Goal: Information Seeking & Learning: Check status

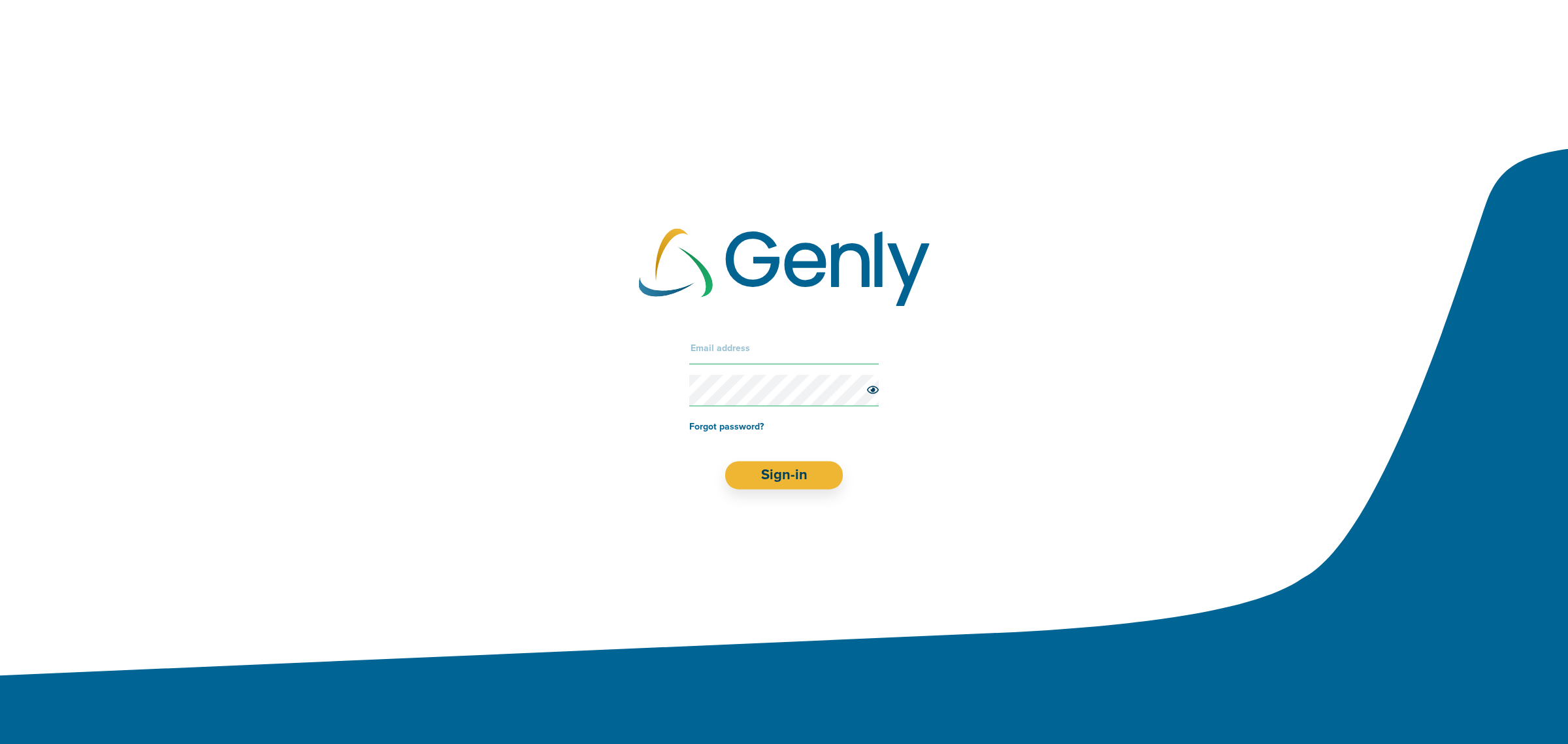
drag, startPoint x: 705, startPoint y: 360, endPoint x: 582, endPoint y: 390, distance: 126.6
click at [705, 360] on input "text" at bounding box center [784, 348] width 190 height 32
click at [778, 354] on input "text" at bounding box center [784, 348] width 190 height 32
paste input "[EMAIL_ADDRESS][DOMAIN_NAME]"
type input "[EMAIL_ADDRESS][DOMAIN_NAME]"
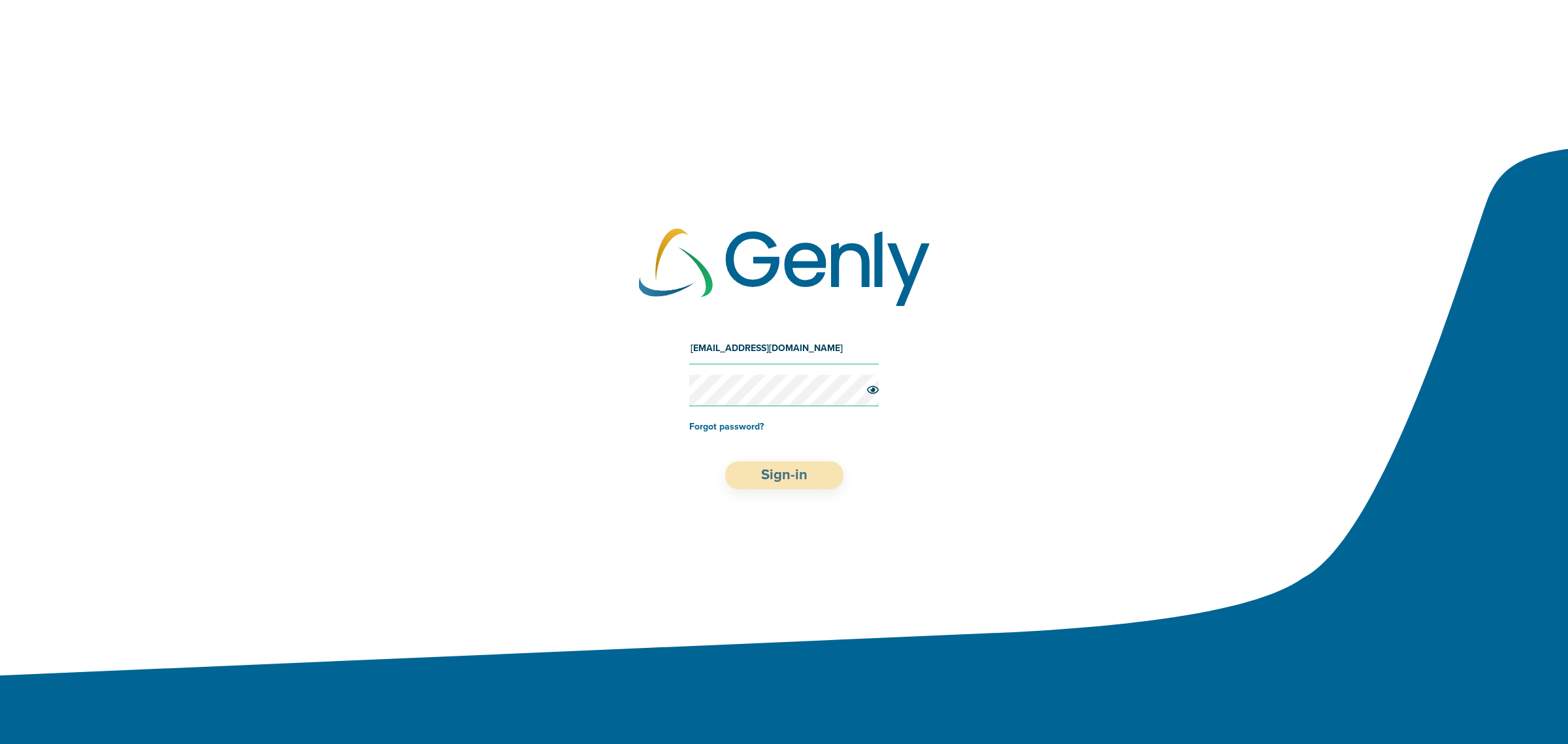
click at [810, 467] on button "Sign-in" at bounding box center [784, 475] width 118 height 28
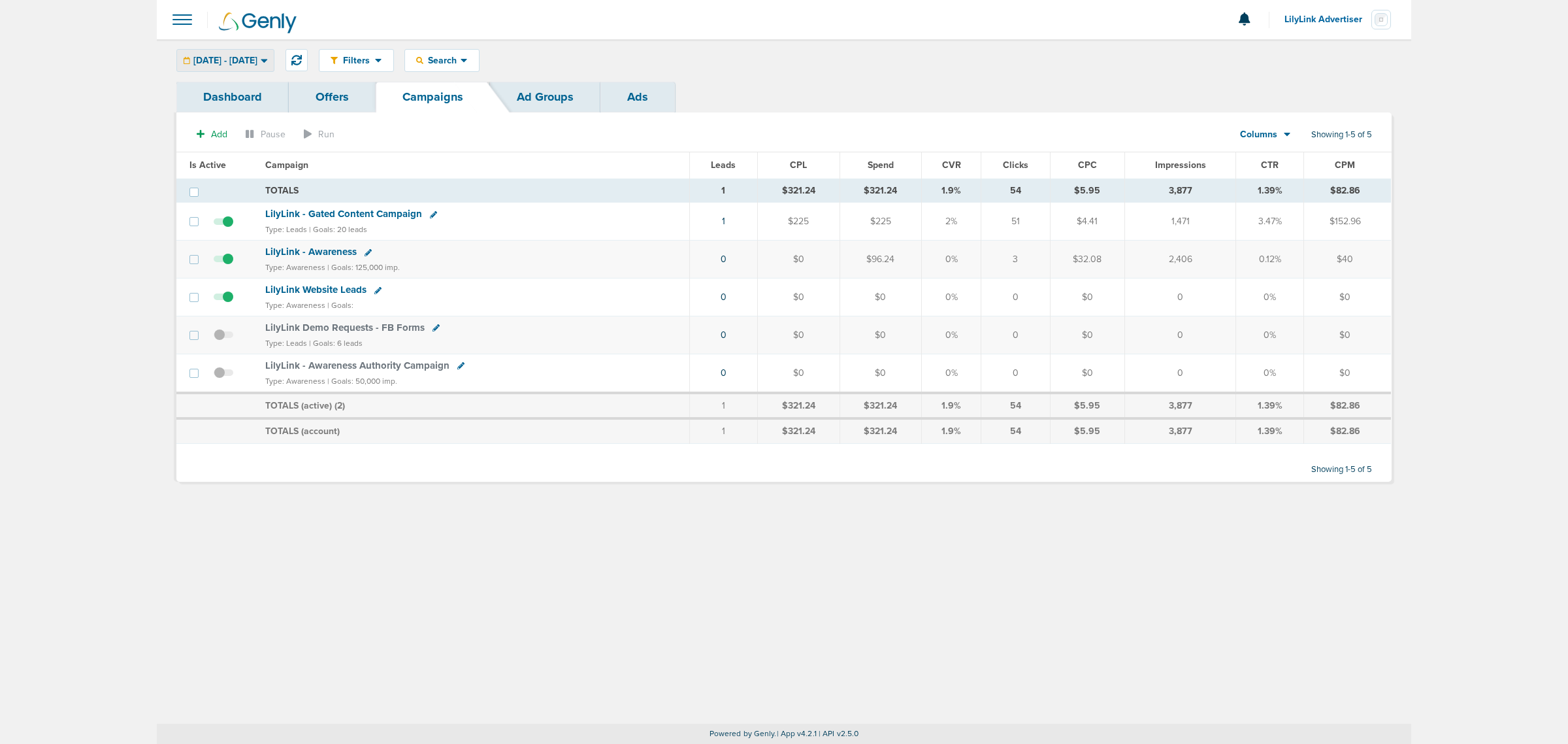
click at [274, 59] on div "[DATE] - [DATE]" at bounding box center [225, 60] width 97 height 21
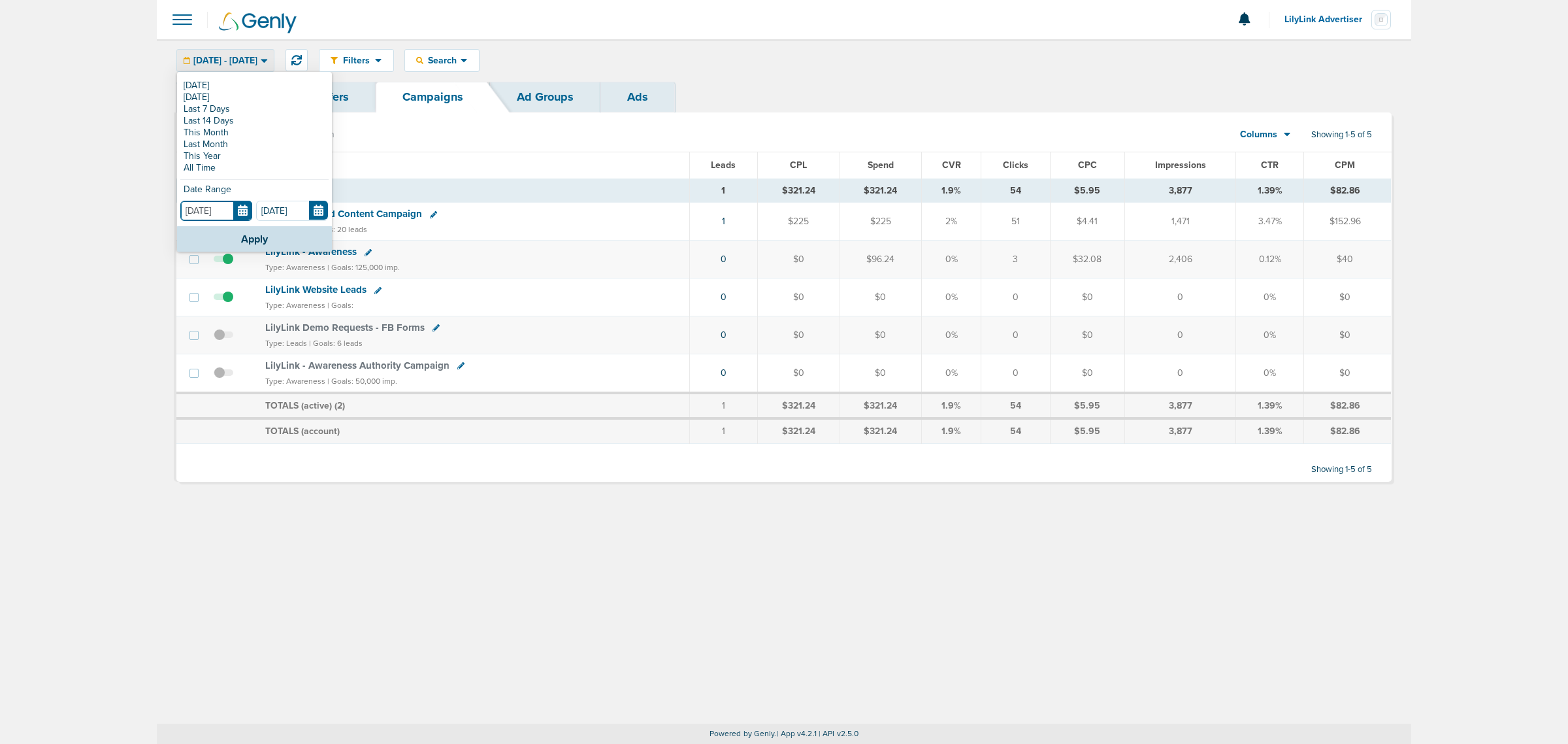
click at [243, 207] on input "[DATE]" at bounding box center [216, 211] width 72 height 21
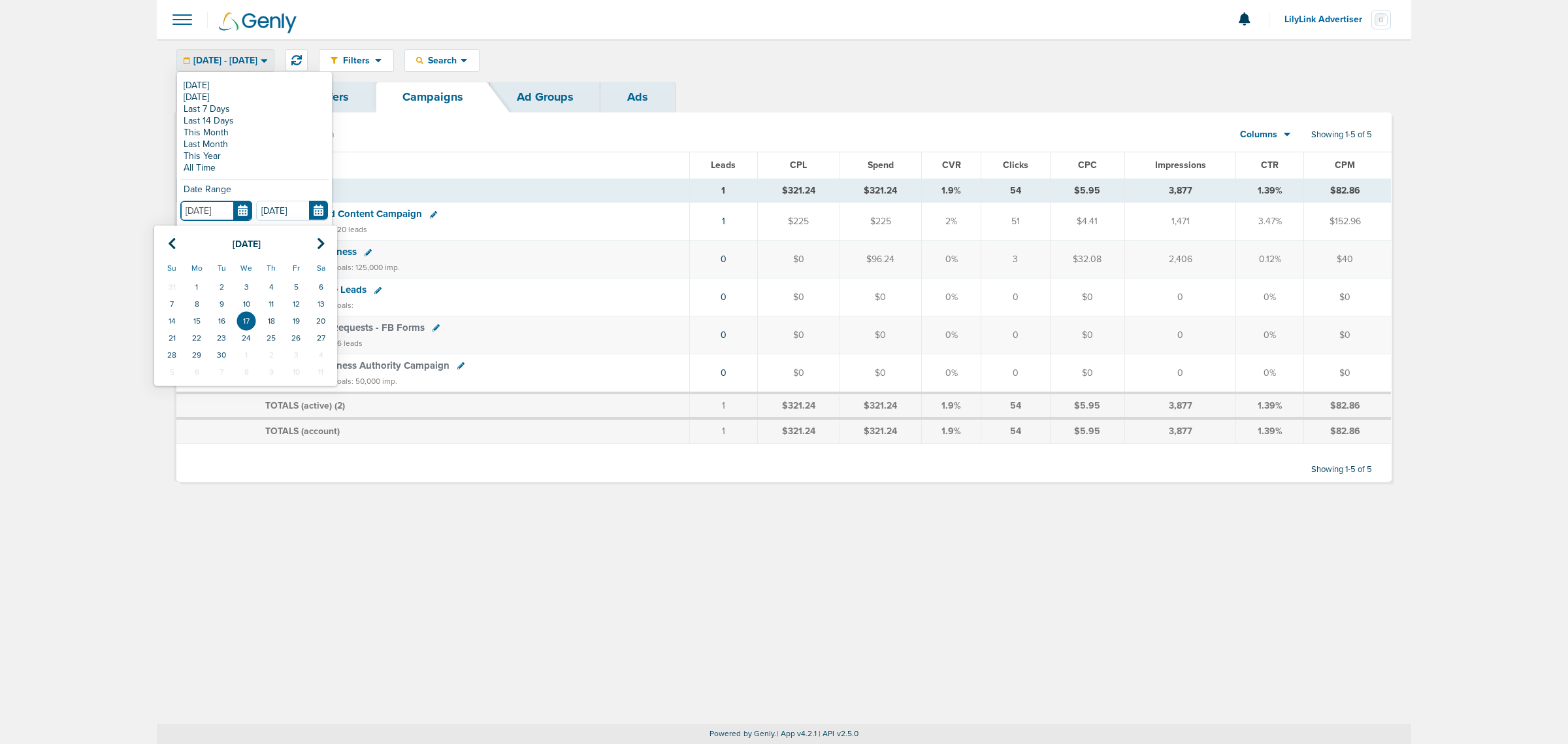
click at [198, 278] on th "Mo" at bounding box center [196, 267] width 25 height 21
click at [200, 278] on td "1" at bounding box center [196, 287] width 25 height 17
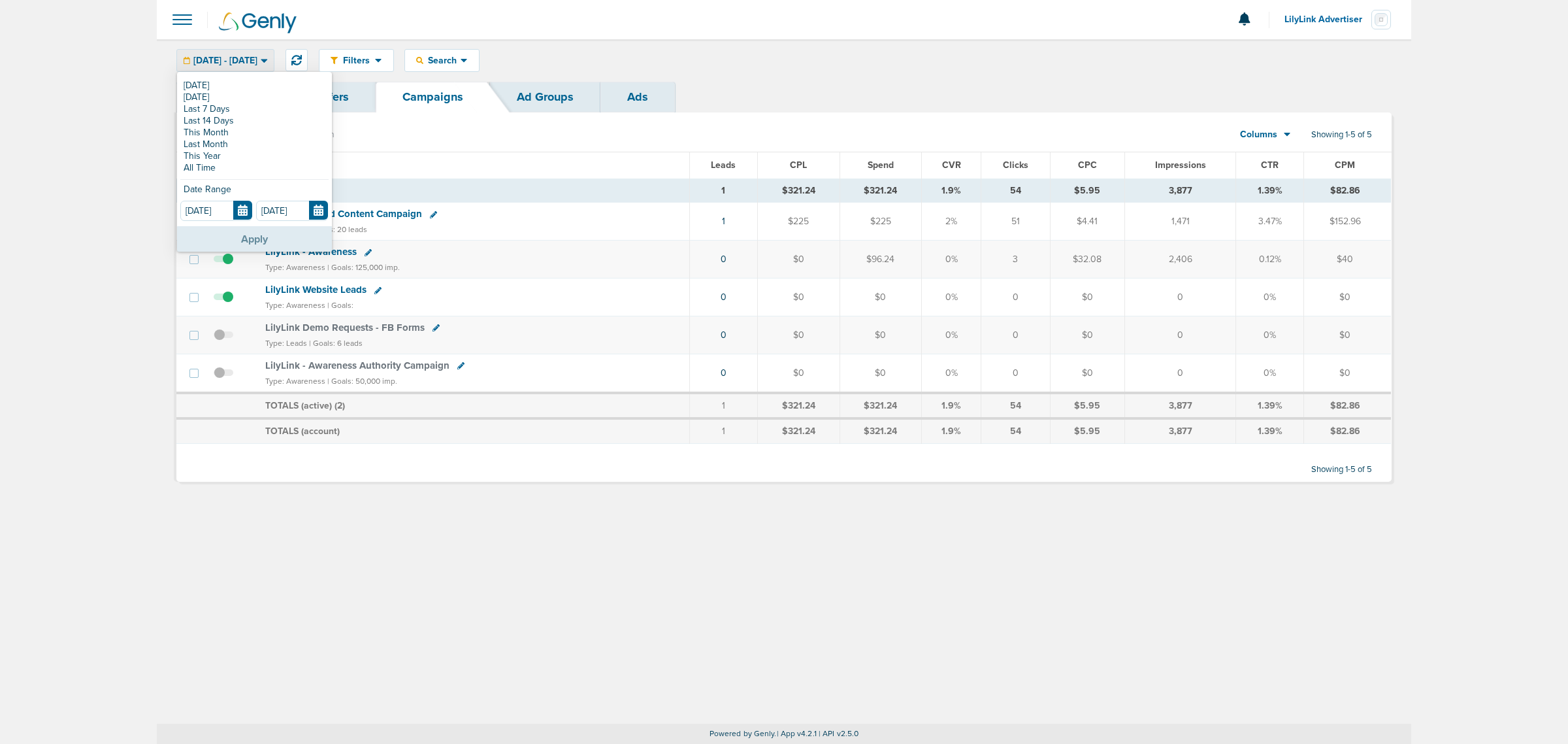
click at [260, 242] on button "Apply" at bounding box center [254, 239] width 155 height 26
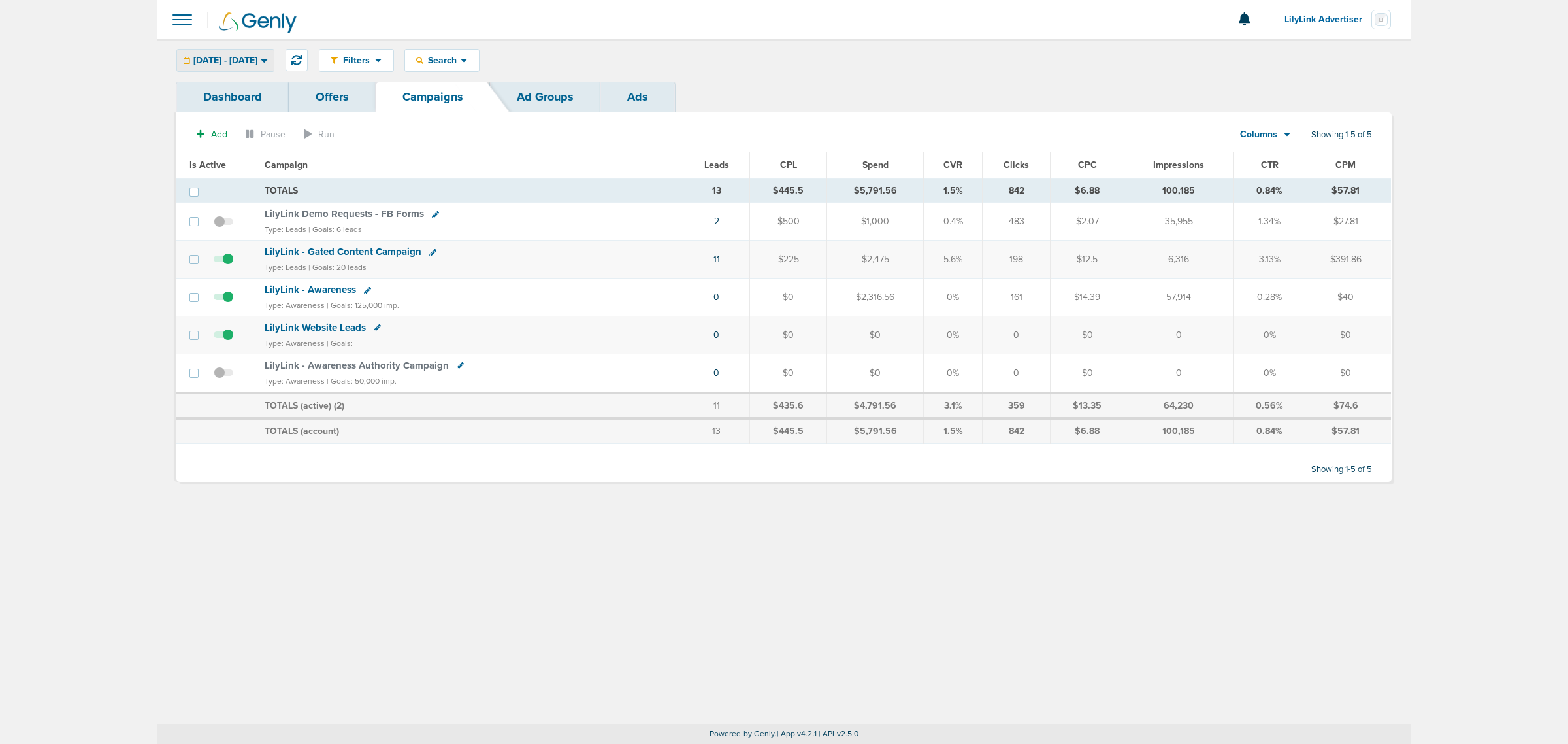
click at [257, 63] on span "[DATE] - [DATE]" at bounding box center [225, 61] width 64 height 9
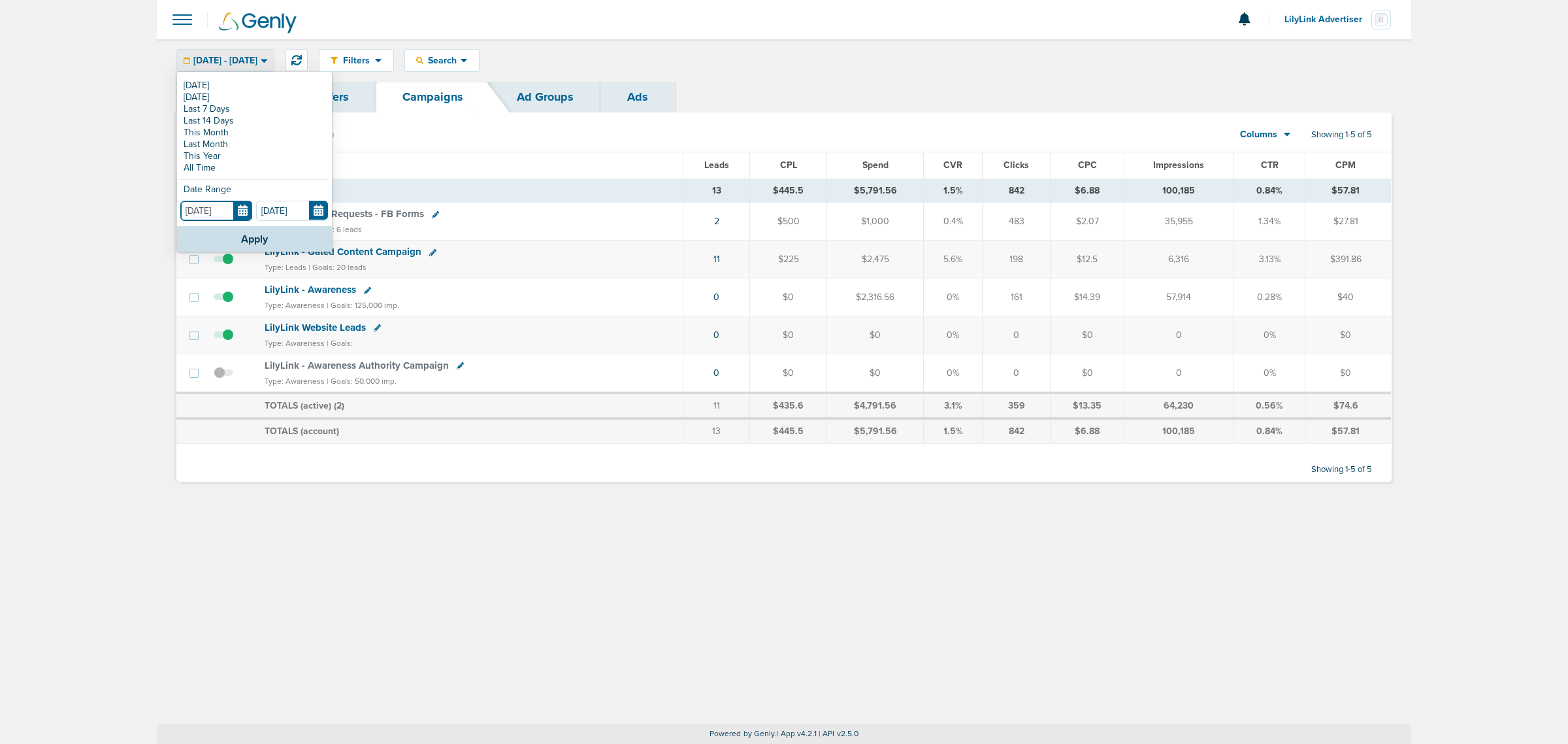
click at [247, 214] on input "[DATE]" at bounding box center [216, 211] width 72 height 21
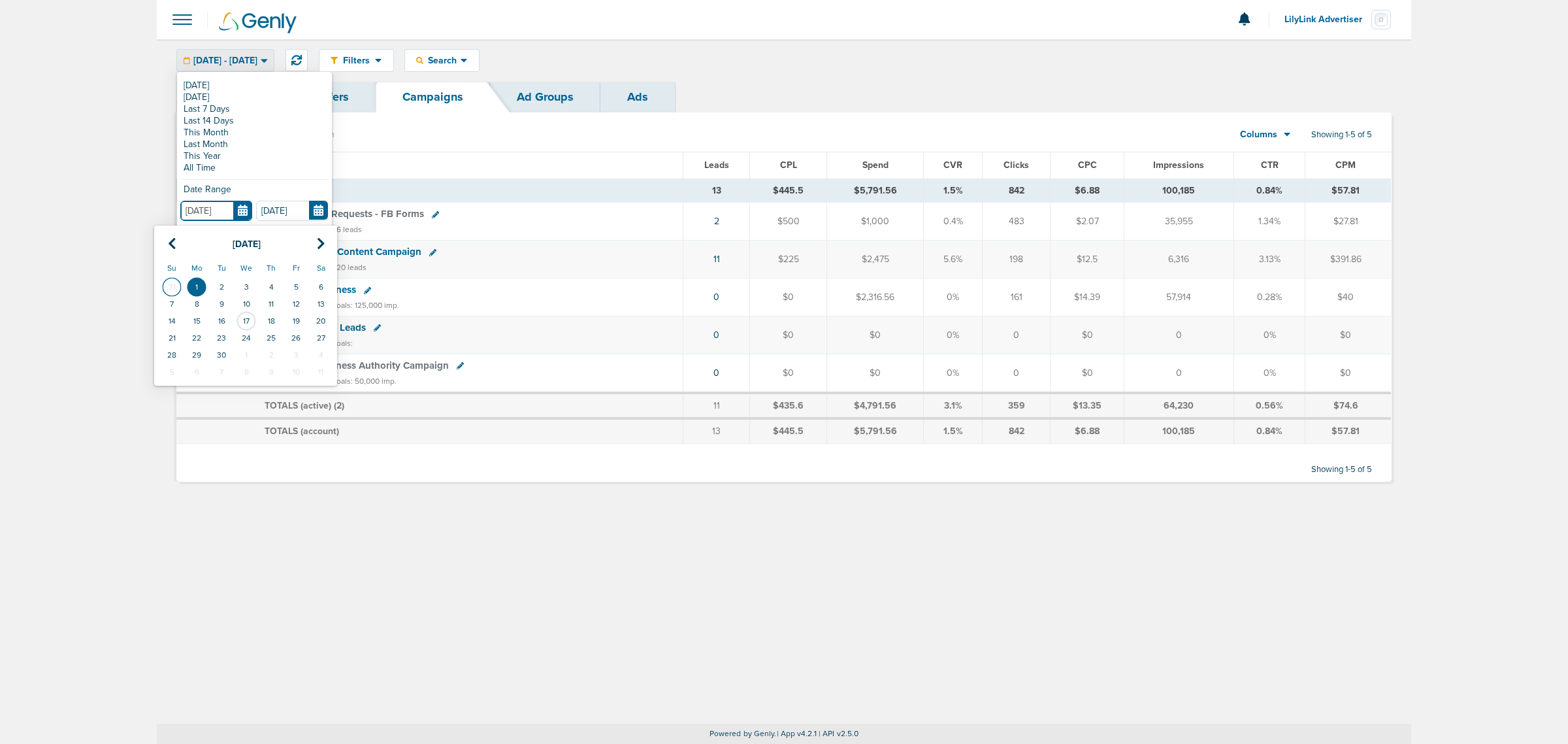
click at [171, 279] on td "31" at bounding box center [172, 287] width 25 height 17
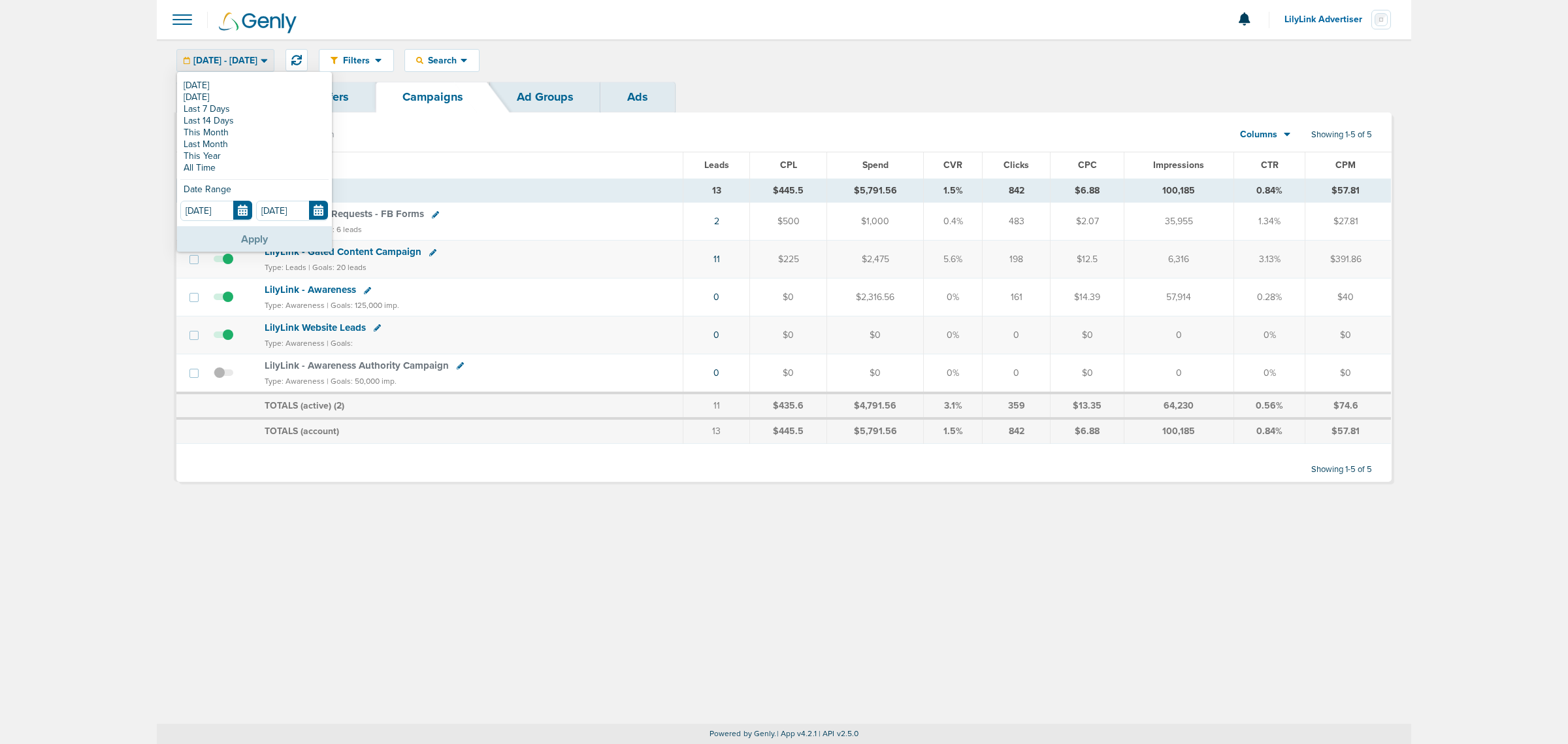
click at [231, 242] on button "Apply" at bounding box center [254, 239] width 155 height 26
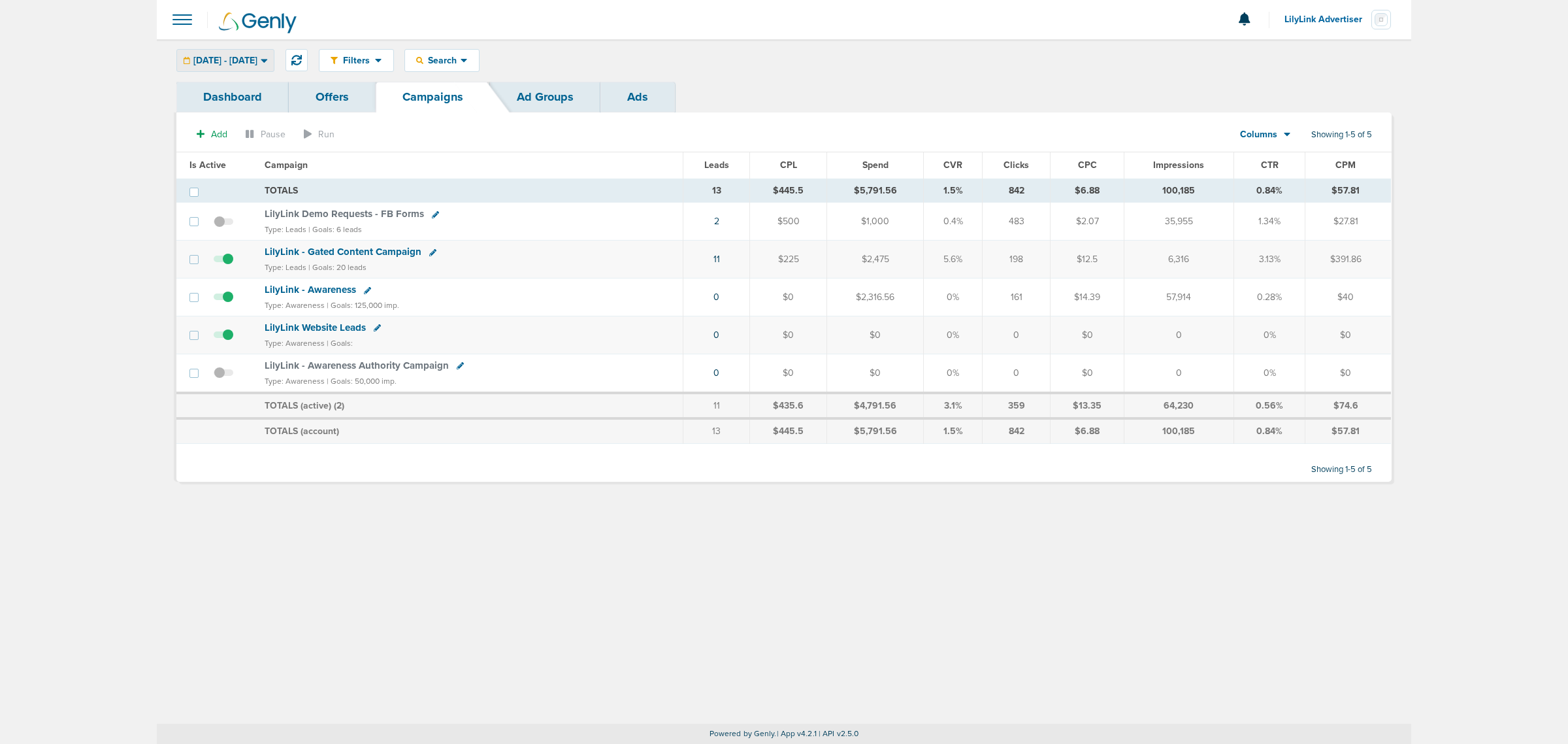
click at [257, 60] on span "[DATE] - [DATE]" at bounding box center [225, 61] width 64 height 9
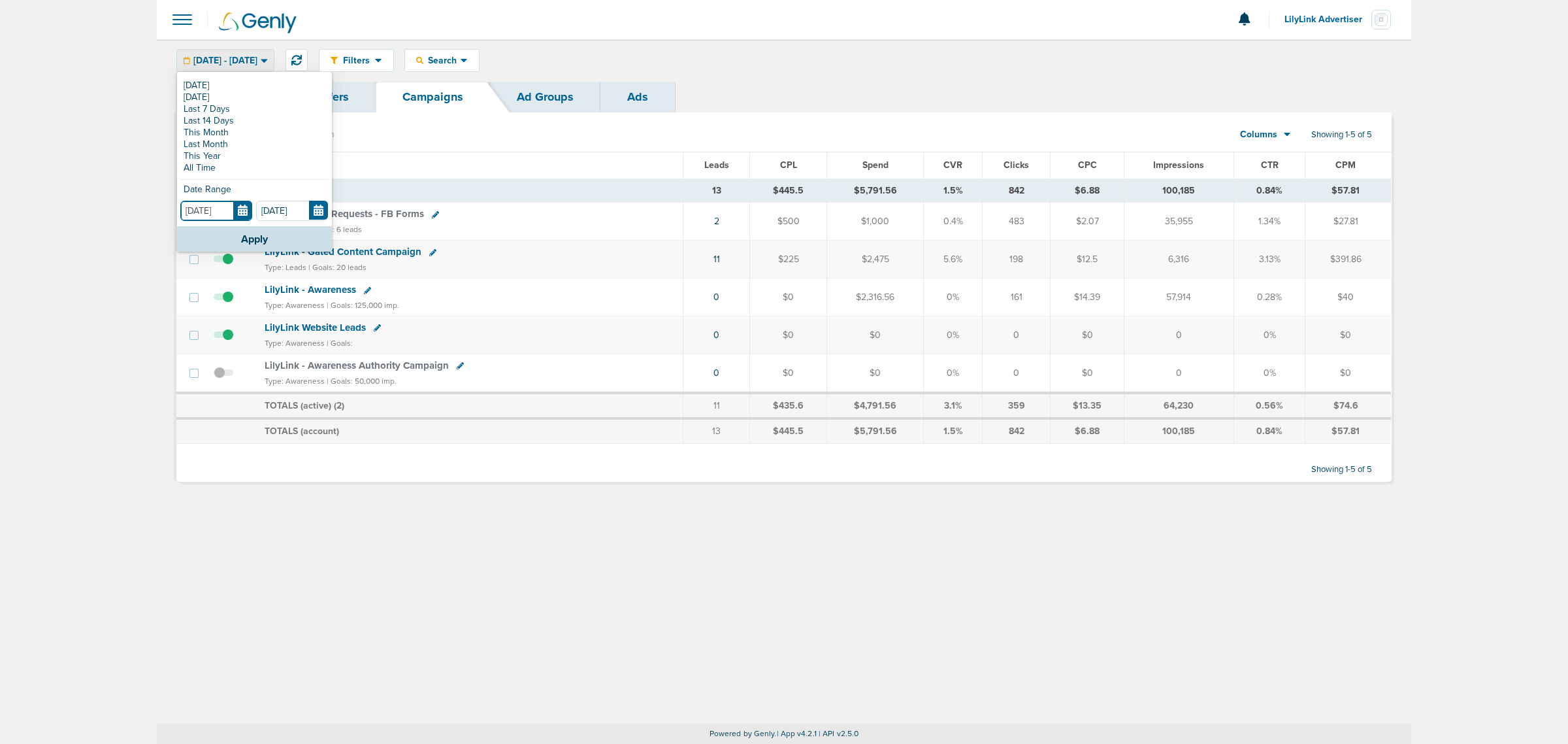
click at [237, 207] on input "[DATE]" at bounding box center [216, 211] width 72 height 21
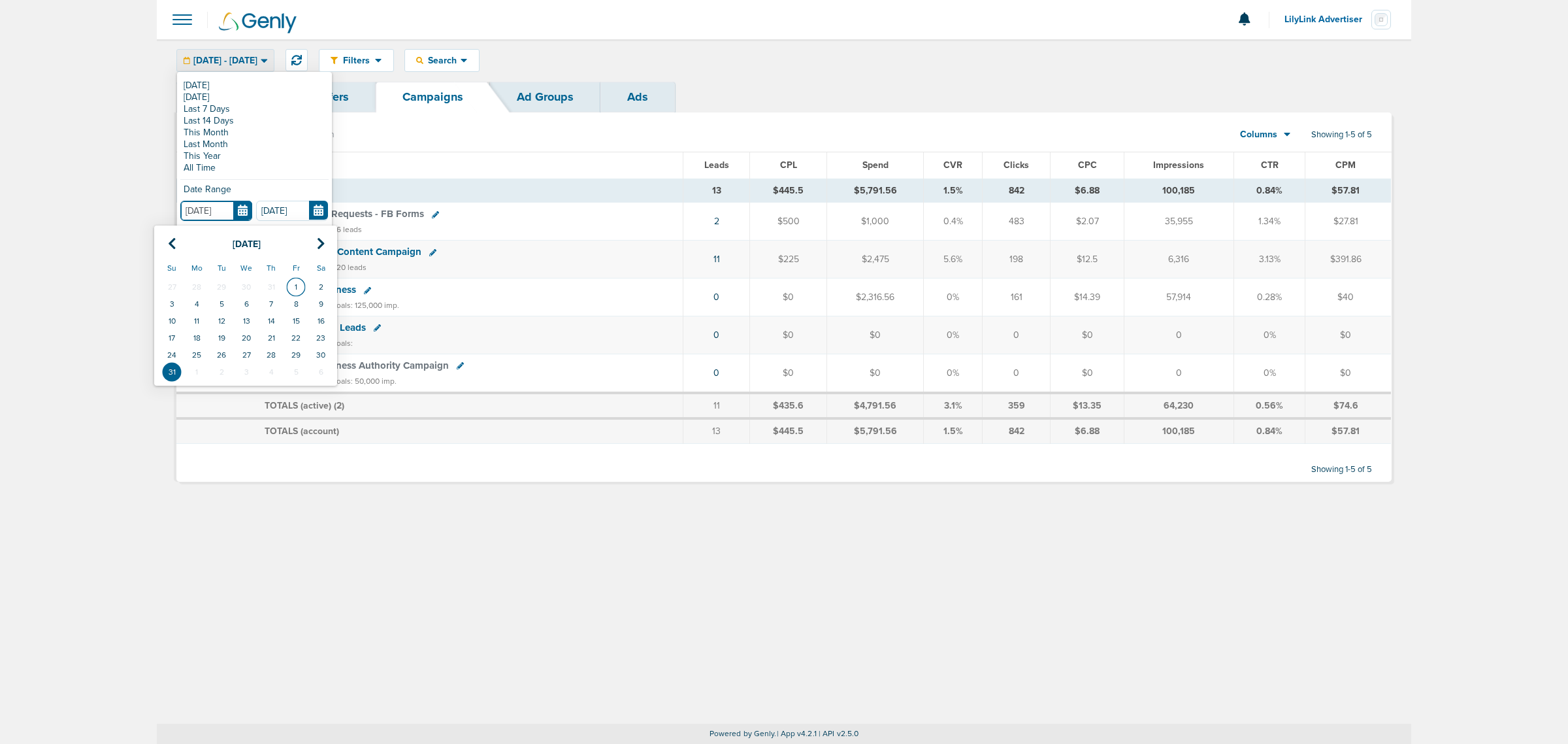
click at [294, 290] on td "1" at bounding box center [295, 287] width 25 height 17
click at [243, 211] on input "[DATE]" at bounding box center [216, 211] width 72 height 21
click at [198, 372] on td "1" at bounding box center [196, 372] width 25 height 17
type input "[DATE]"
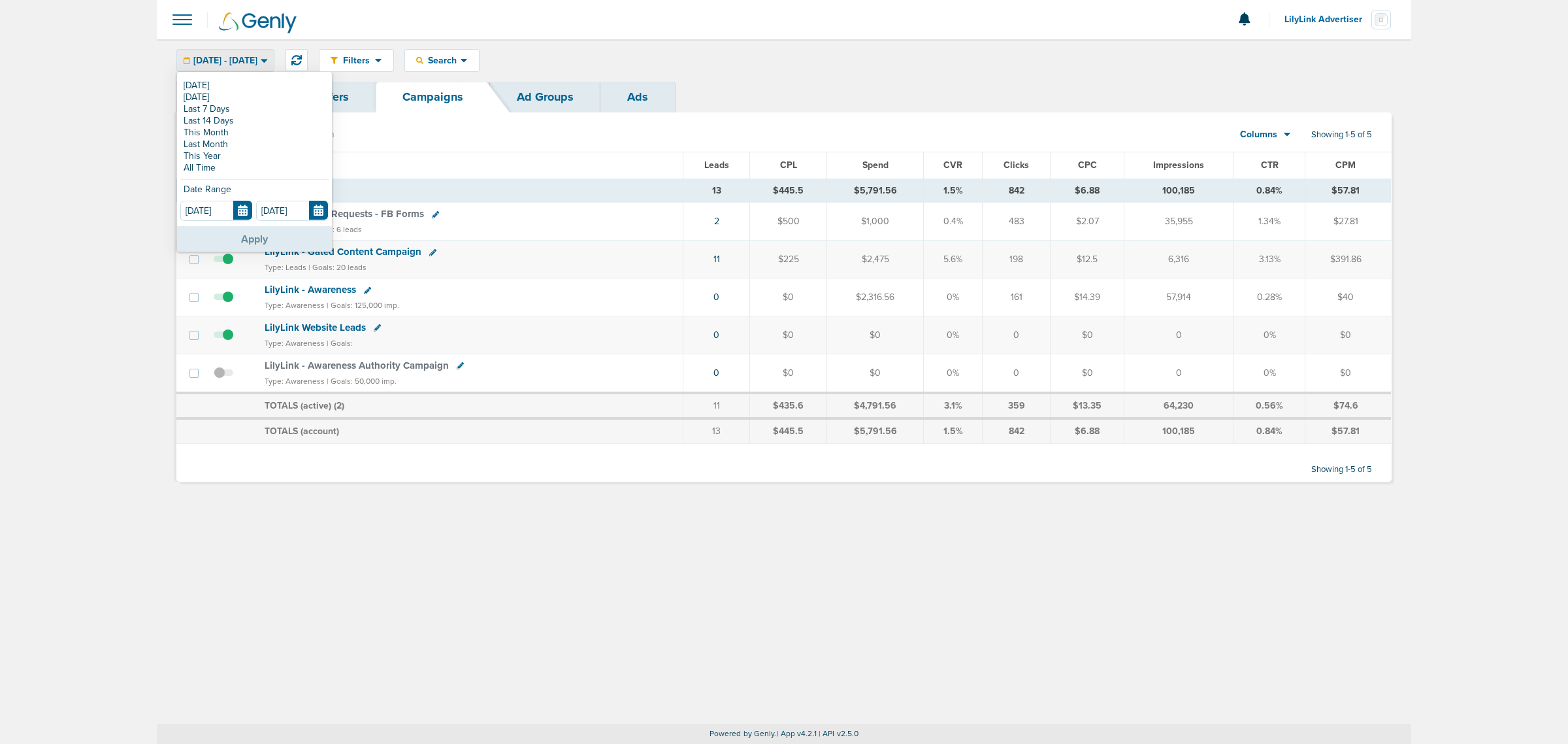
click at [293, 243] on button "Apply" at bounding box center [254, 239] width 155 height 26
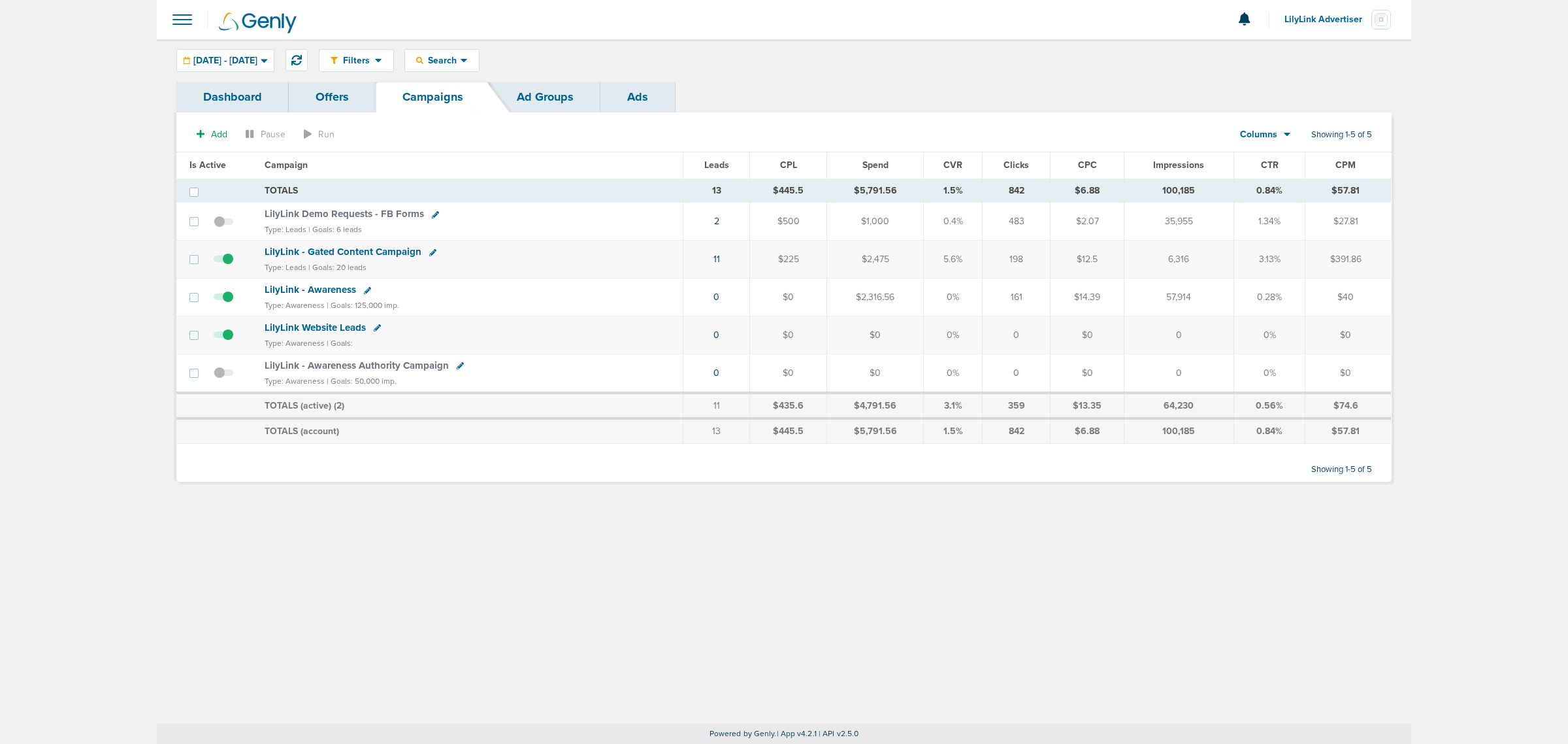
click at [329, 254] on span "LilyLink - Gated Content Campaign" at bounding box center [343, 252] width 157 height 12
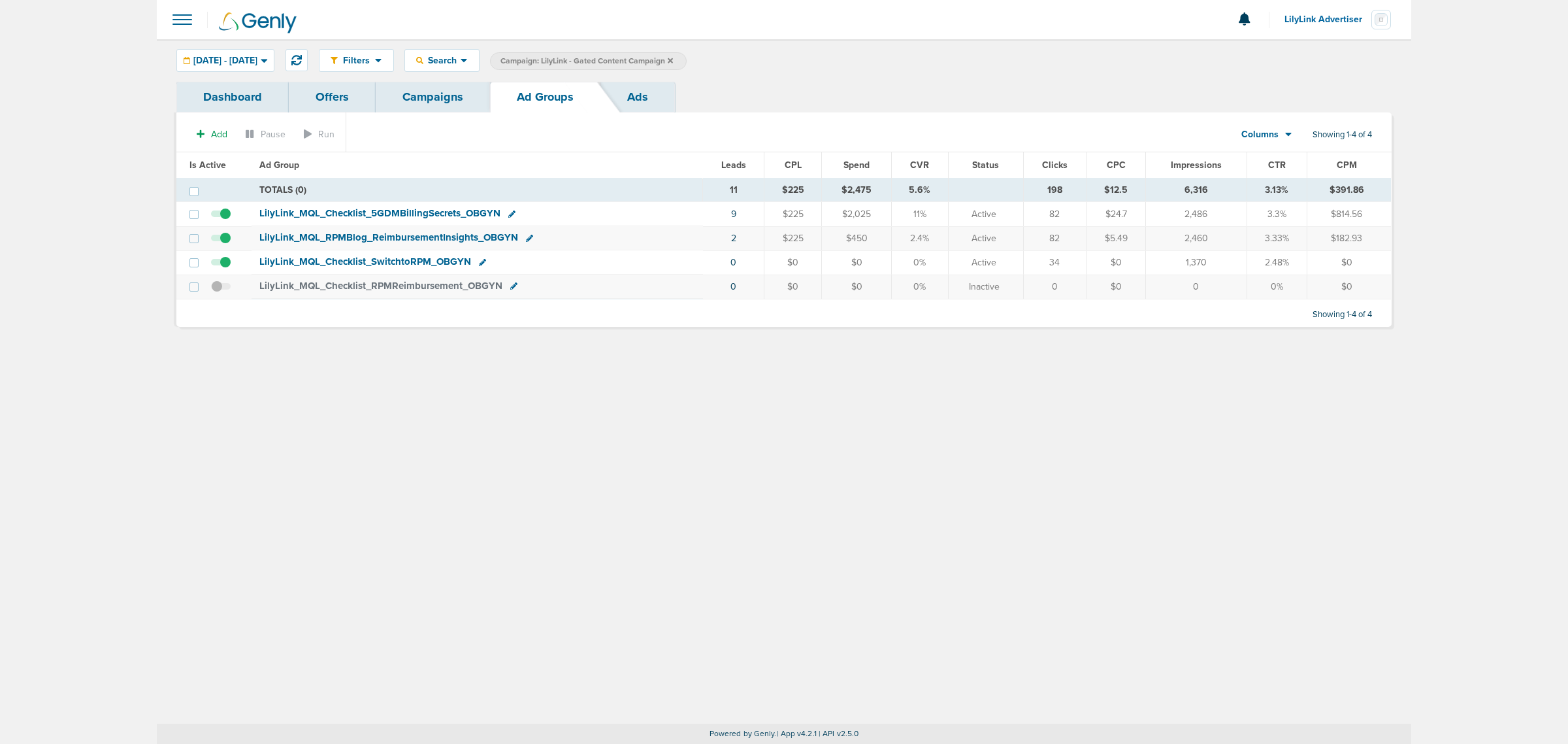
drag, startPoint x: 1294, startPoint y: 240, endPoint x: 1237, endPoint y: 238, distance: 57.0
click at [1237, 238] on tr "LilyLink_ MQL_ RPMBlog_ ReimbursementInsights_ OBGYN 2 $225 $450 2.4% Active 82…" at bounding box center [784, 238] width 1214 height 24
click at [1283, 229] on td "3.33%" at bounding box center [1277, 238] width 61 height 24
click at [290, 240] on span "LilyLink_ MQL_ RPMBlog_ ReimbursementInsights_ OBGYN" at bounding box center [389, 237] width 259 height 12
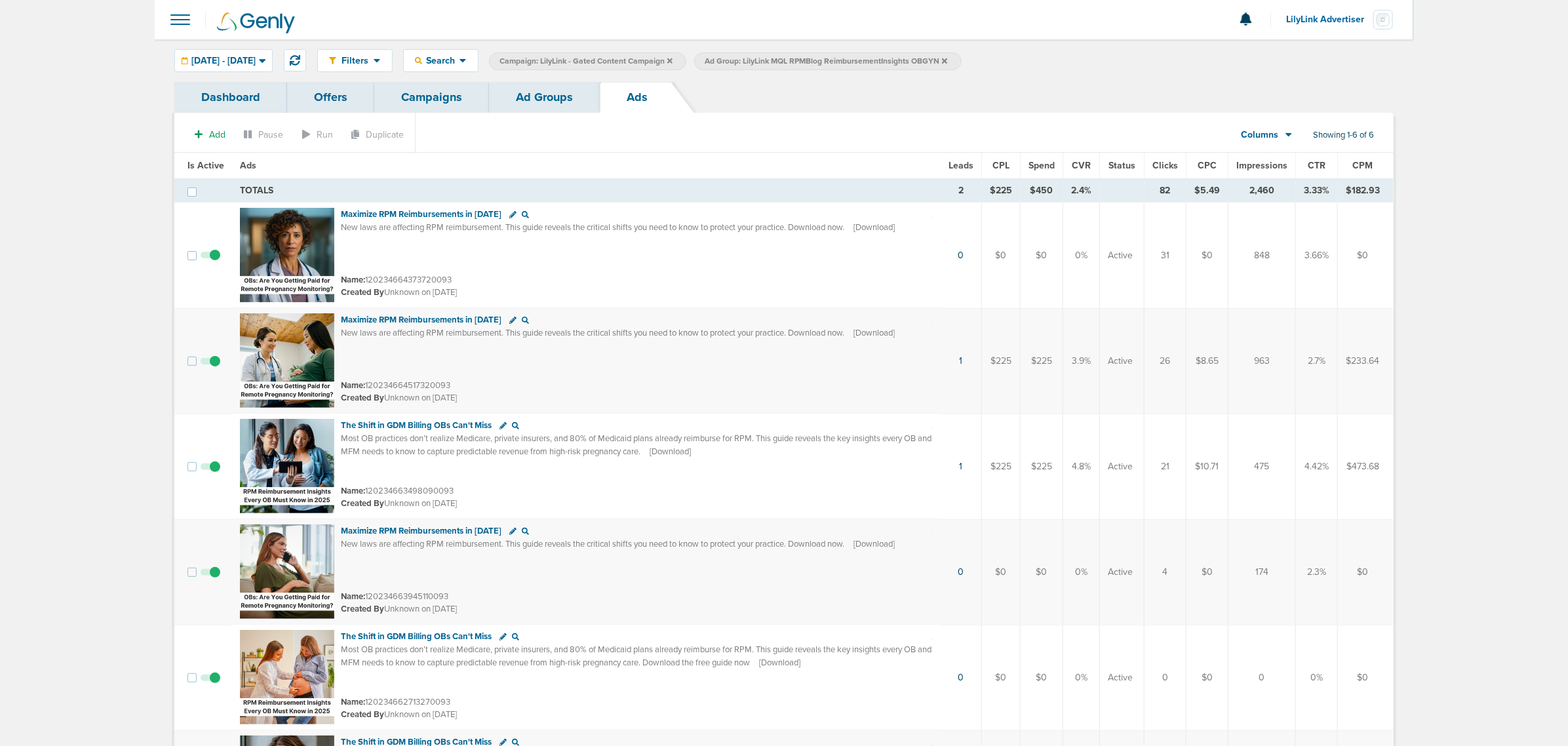
click at [1312, 163] on span "CTR" at bounding box center [1316, 165] width 18 height 11
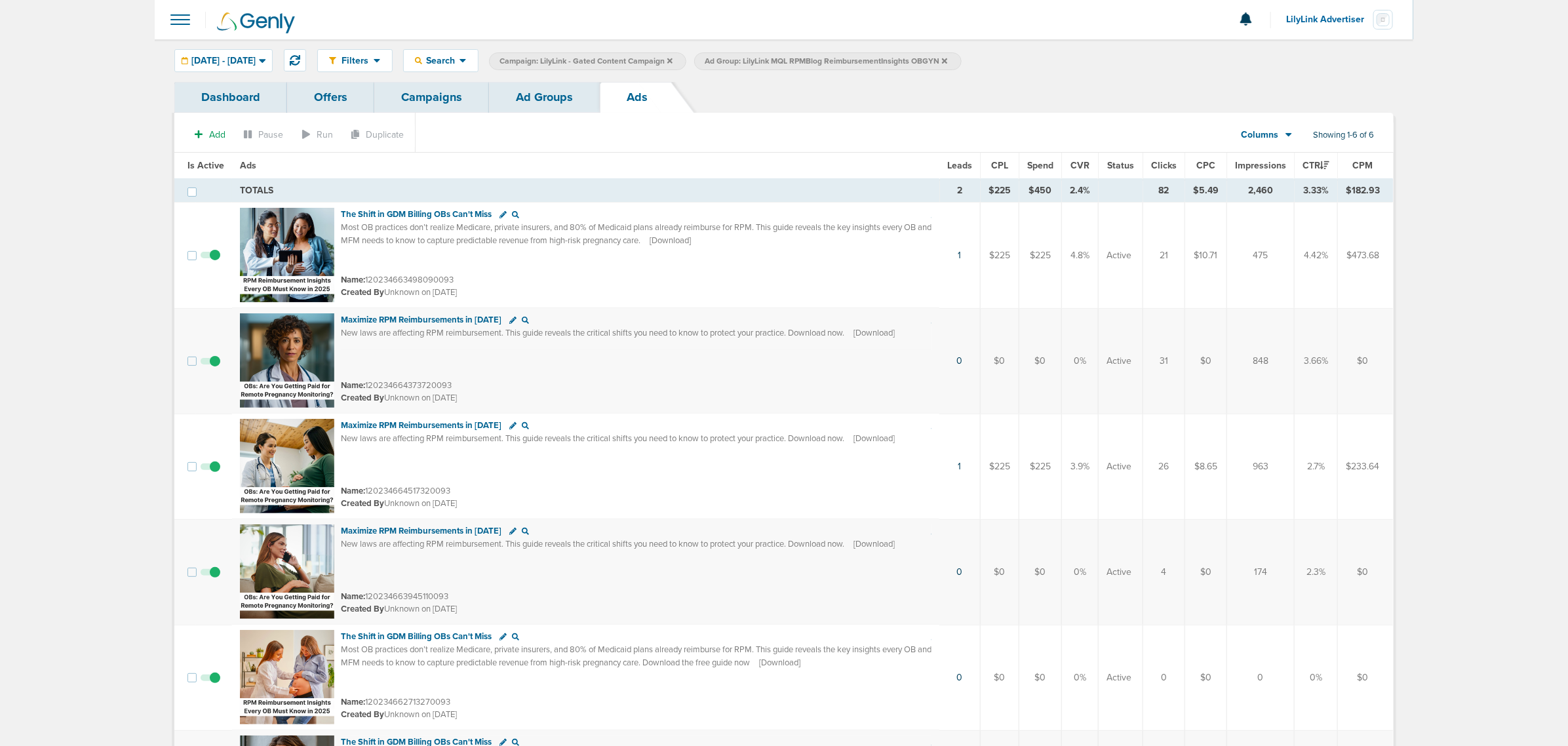
click at [964, 163] on span "Leads" at bounding box center [959, 165] width 25 height 11
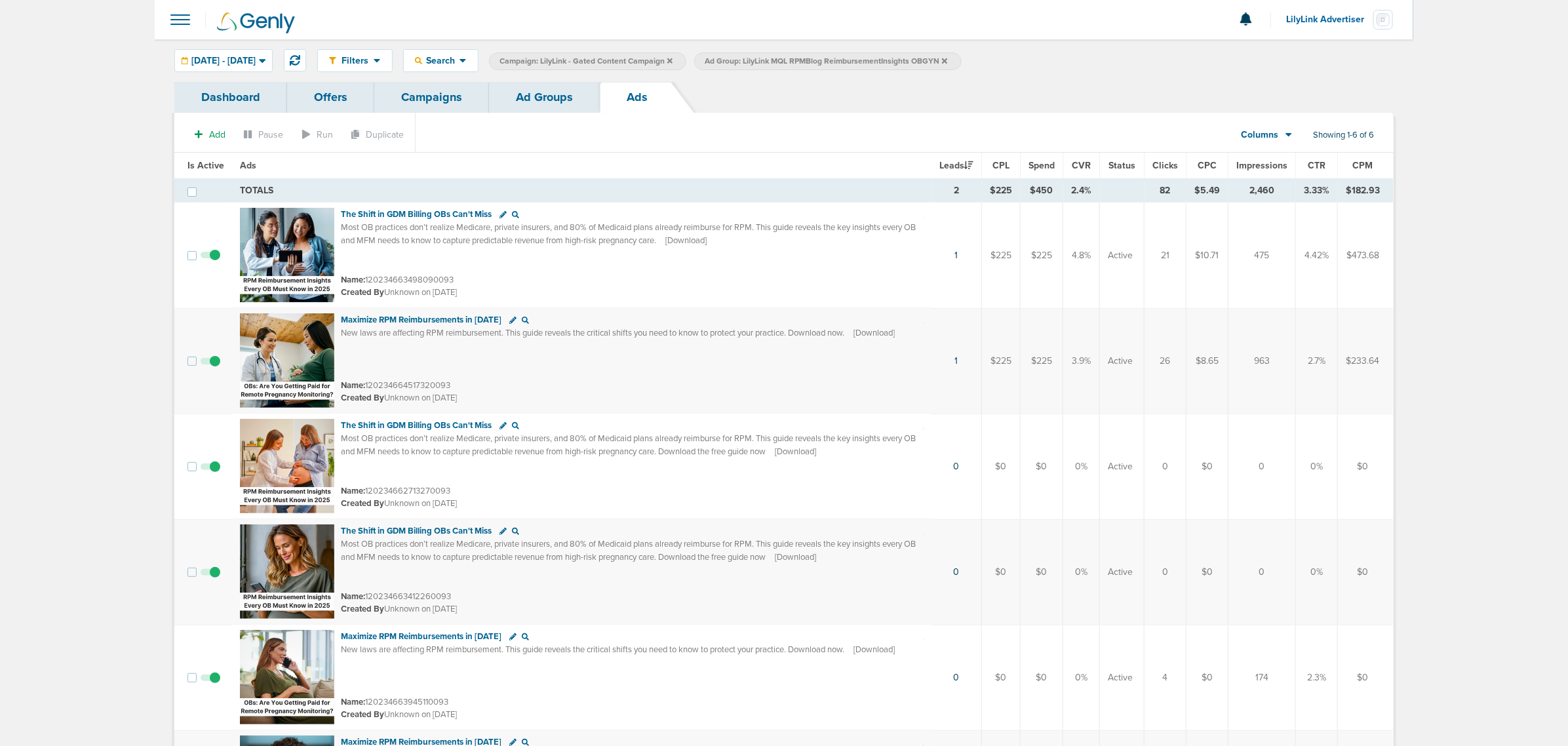
click at [1309, 164] on span "CTR" at bounding box center [1316, 165] width 18 height 11
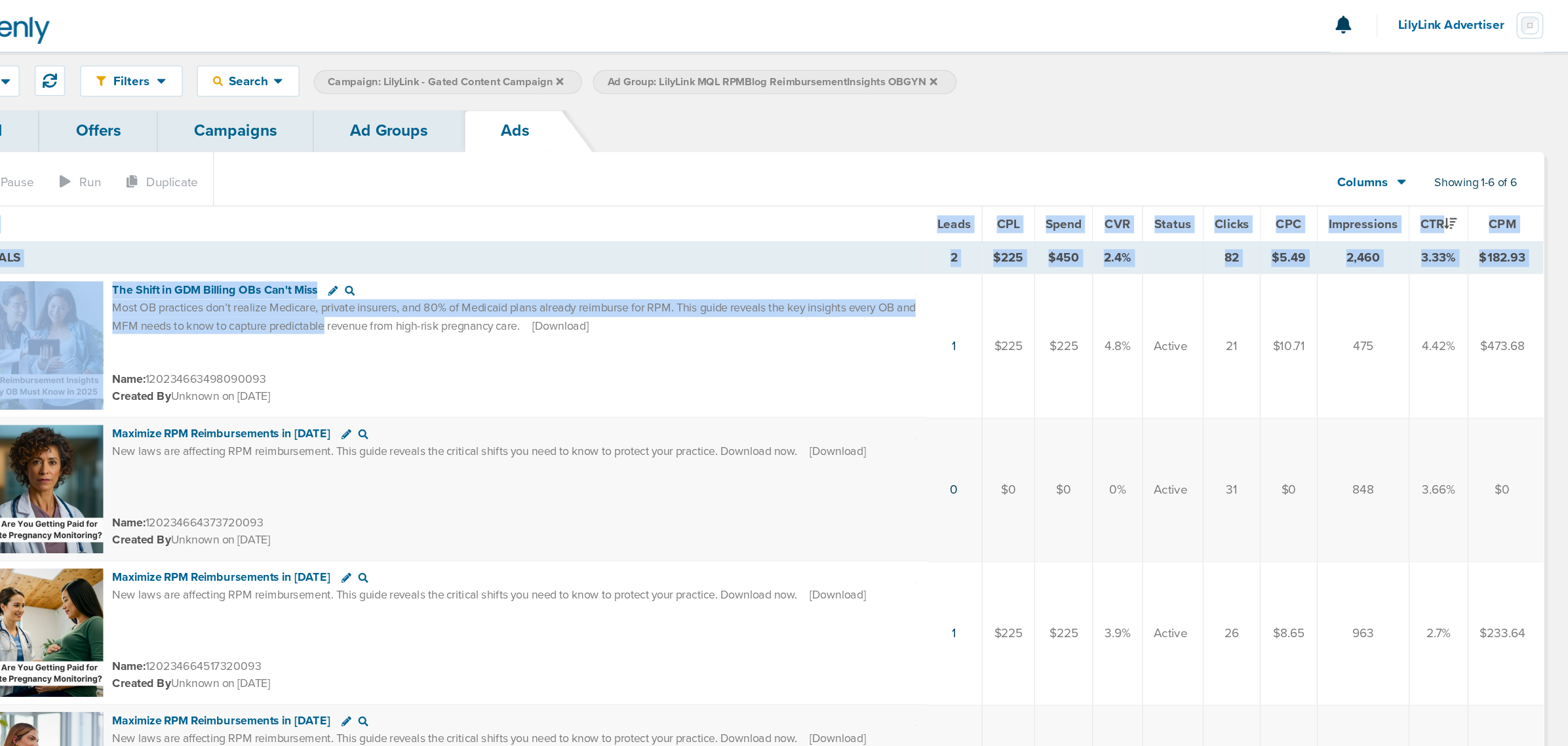
drag, startPoint x: 514, startPoint y: 254, endPoint x: 1343, endPoint y: 256, distance: 829.0
click at [1427, 256] on html "Notifications You have no unread notifications LilyLink Advertiser Profile Sign…" at bounding box center [784, 373] width 1568 height 746
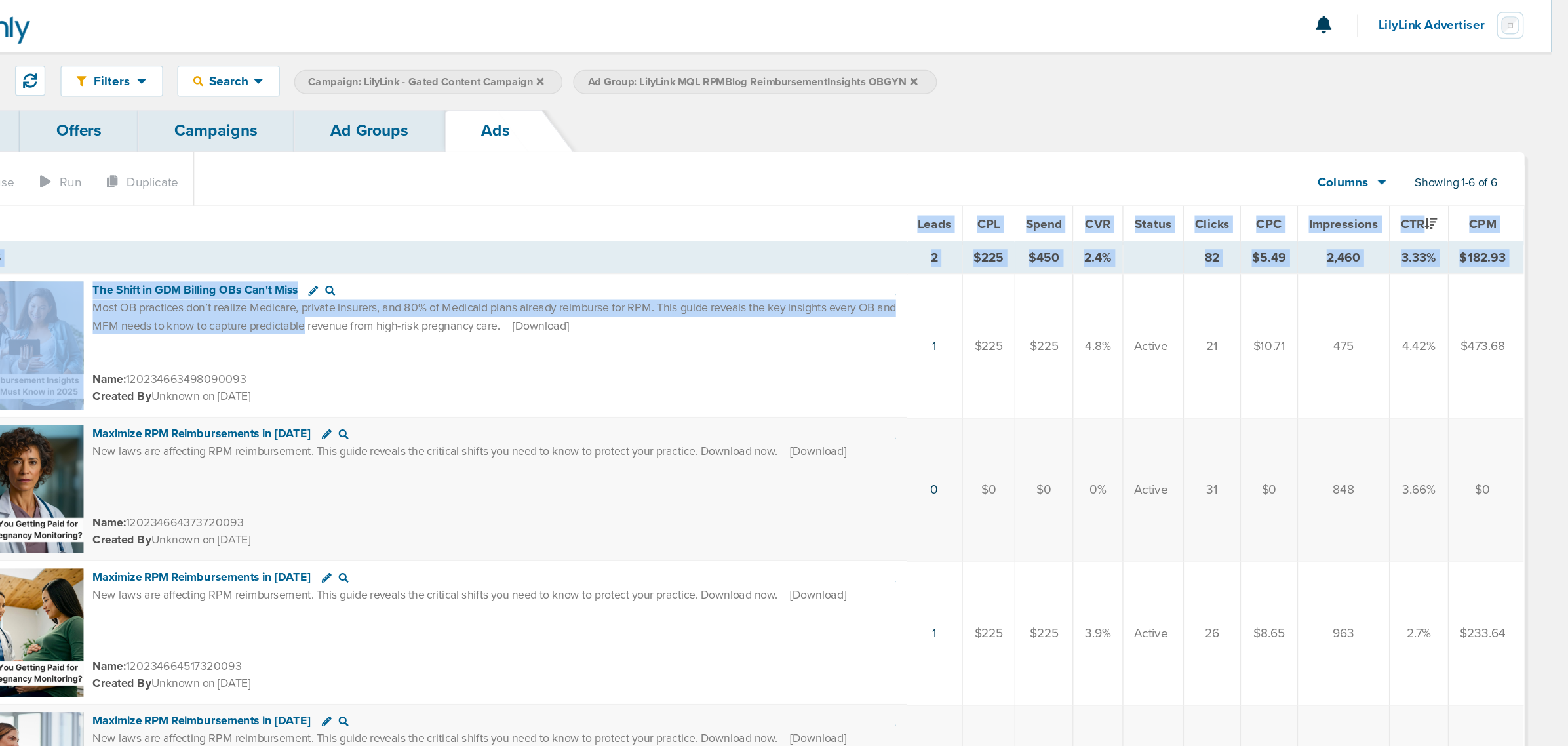
click at [1277, 260] on td "475" at bounding box center [1260, 255] width 68 height 106
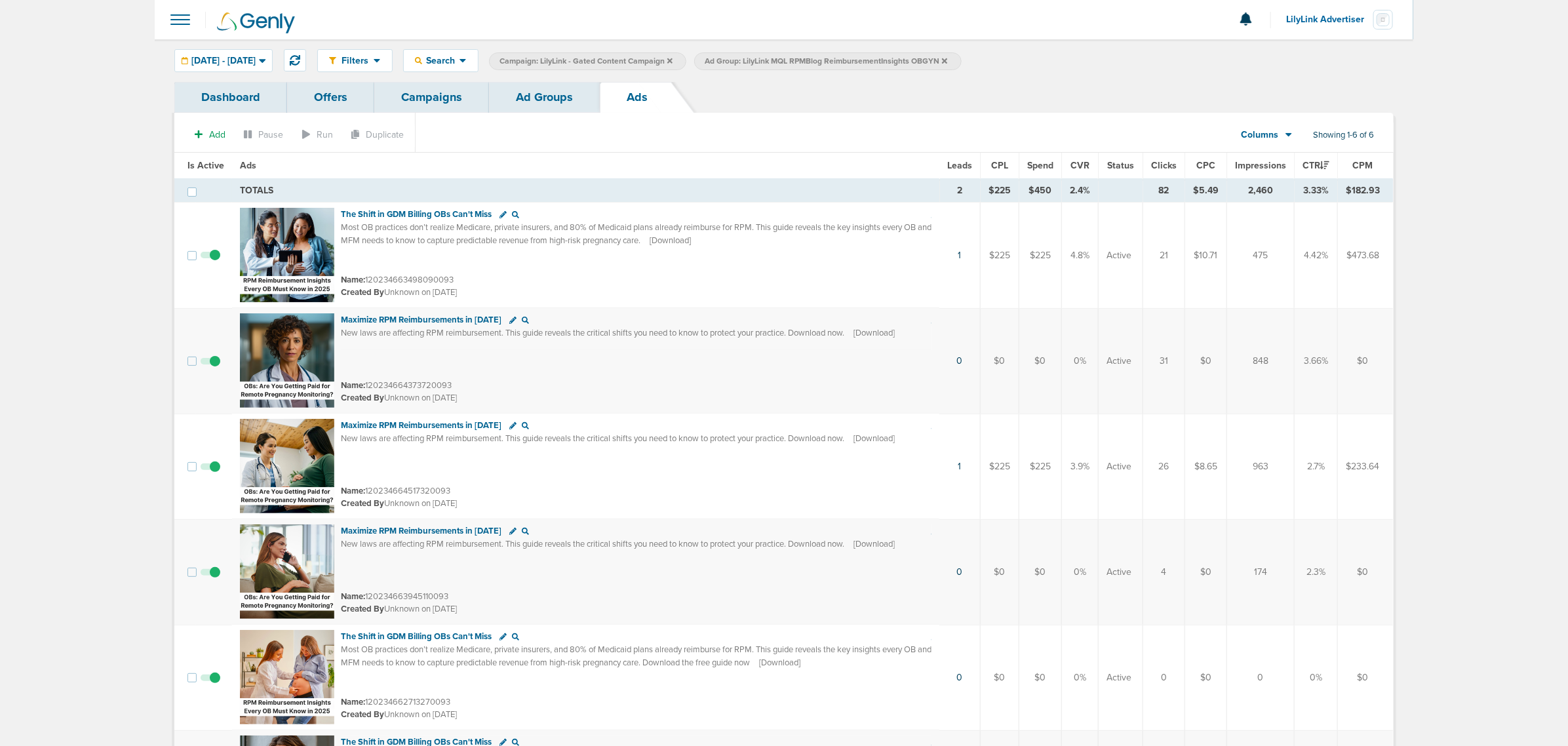
click at [540, 82] on link "Ad Groups" at bounding box center [544, 98] width 111 height 31
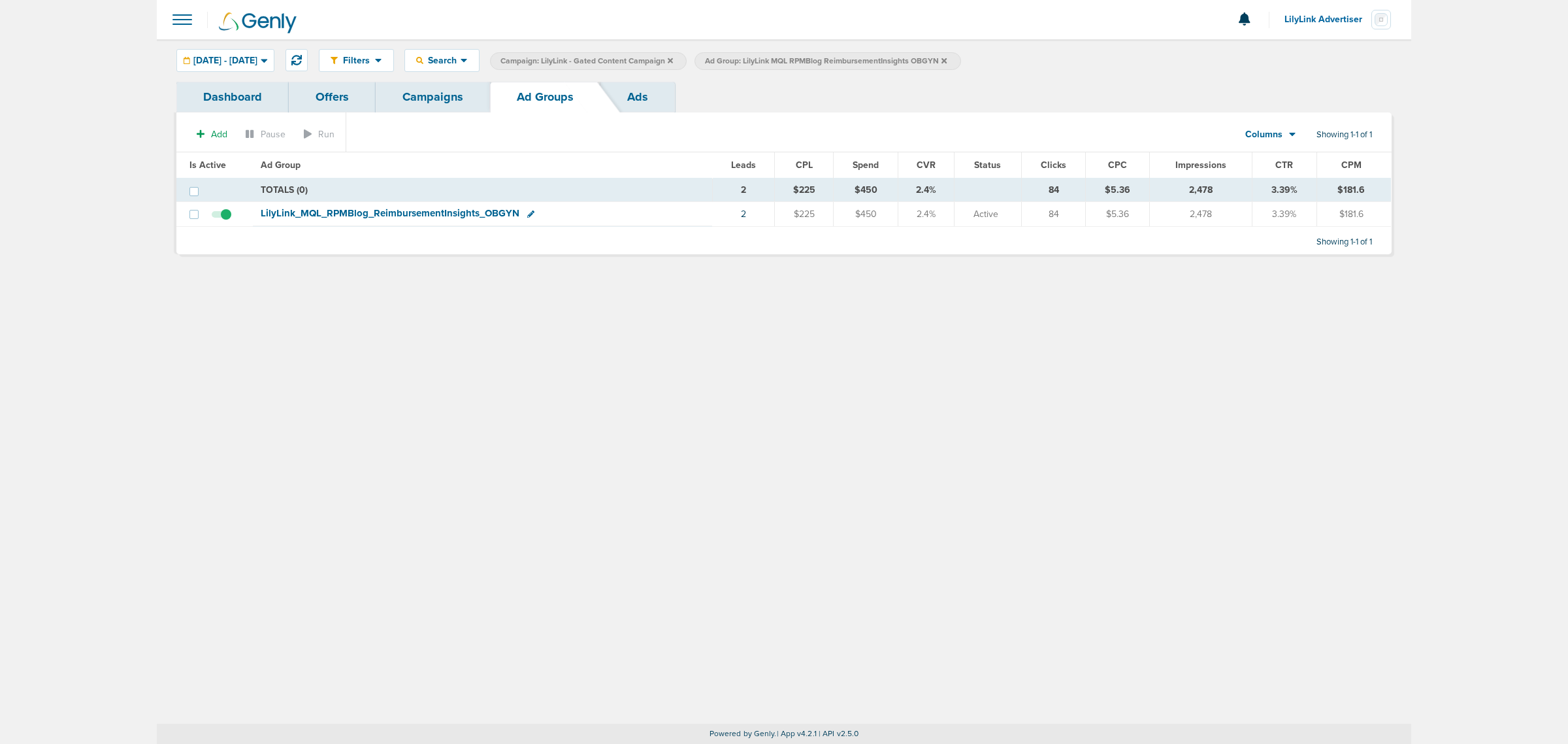
click at [438, 99] on link "Campaigns" at bounding box center [433, 97] width 114 height 31
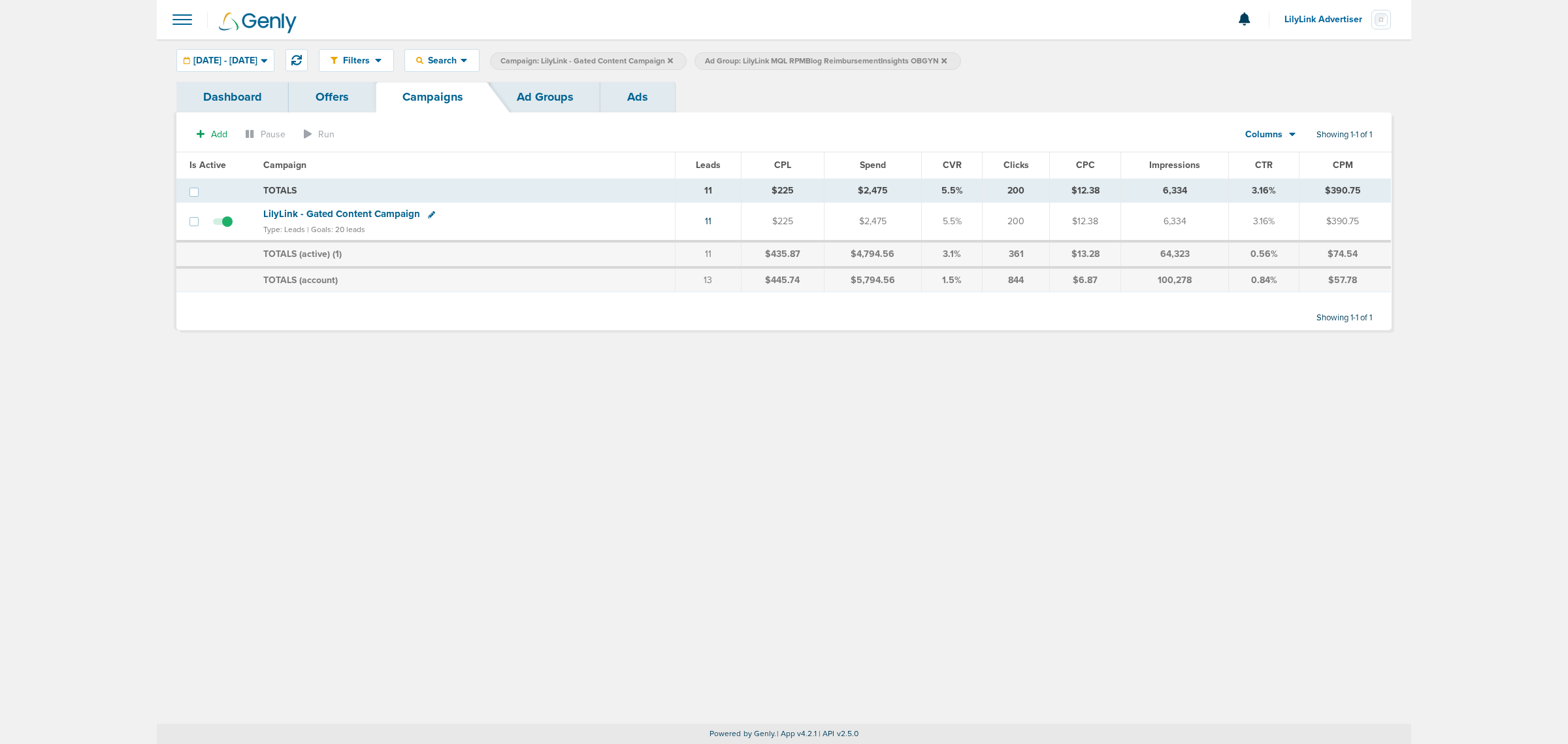
drag, startPoint x: 663, startPoint y: 220, endPoint x: 1387, endPoint y: 220, distance: 724.0
click at [1387, 220] on tr "LilyLink - Gated Content Campaign Type: Leads | Goals: 20 leads 11 $225 $2,475 …" at bounding box center [784, 221] width 1214 height 38
click at [1369, 220] on td "$390.75" at bounding box center [1345, 221] width 92 height 38
click at [681, 432] on div "Filters Active Only Settings Status Active Inactive Objectives MQL SQL Traffic …" at bounding box center [784, 381] width 1255 height 684
click at [673, 60] on icon at bounding box center [670, 61] width 5 height 8
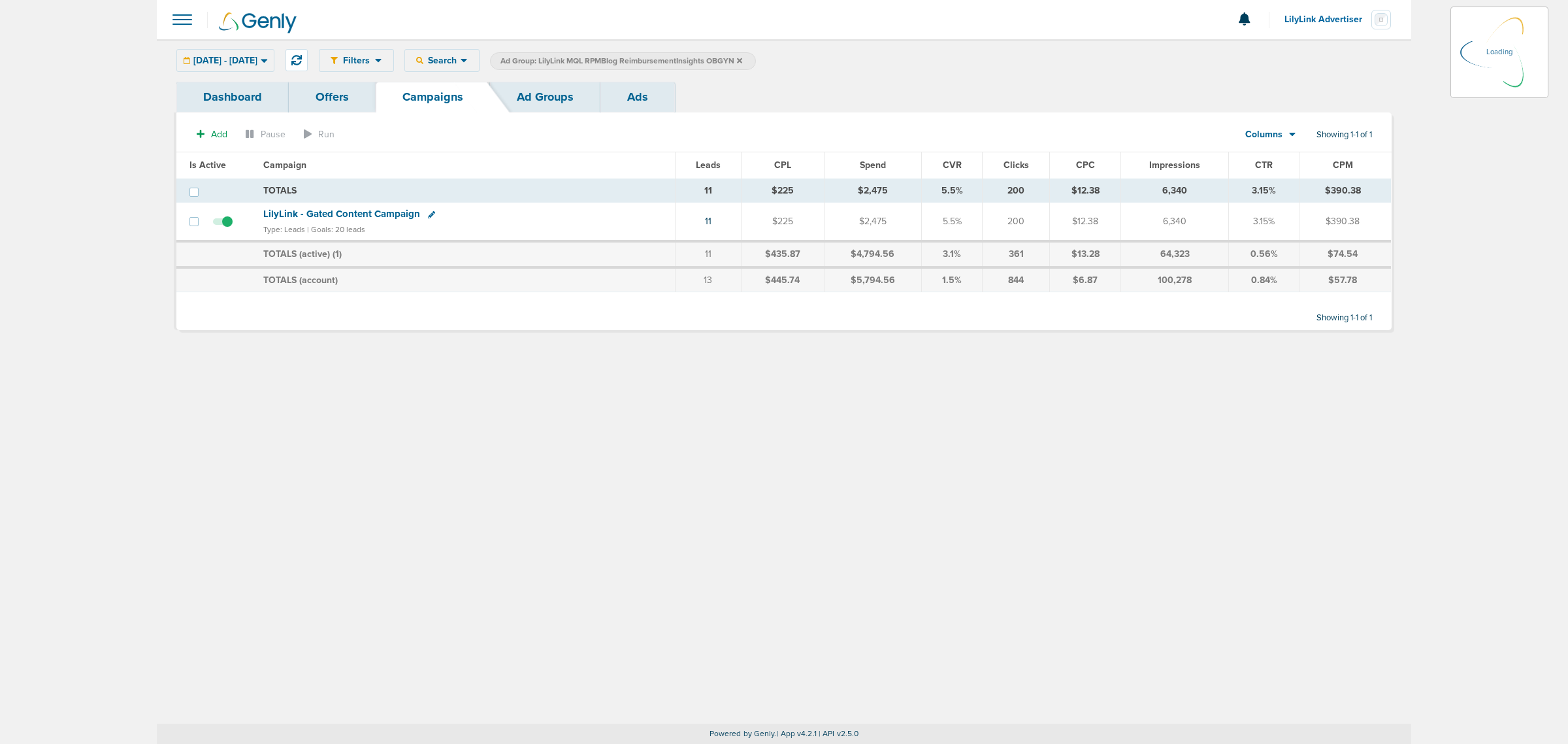
click at [742, 60] on icon at bounding box center [740, 60] width 5 height 5
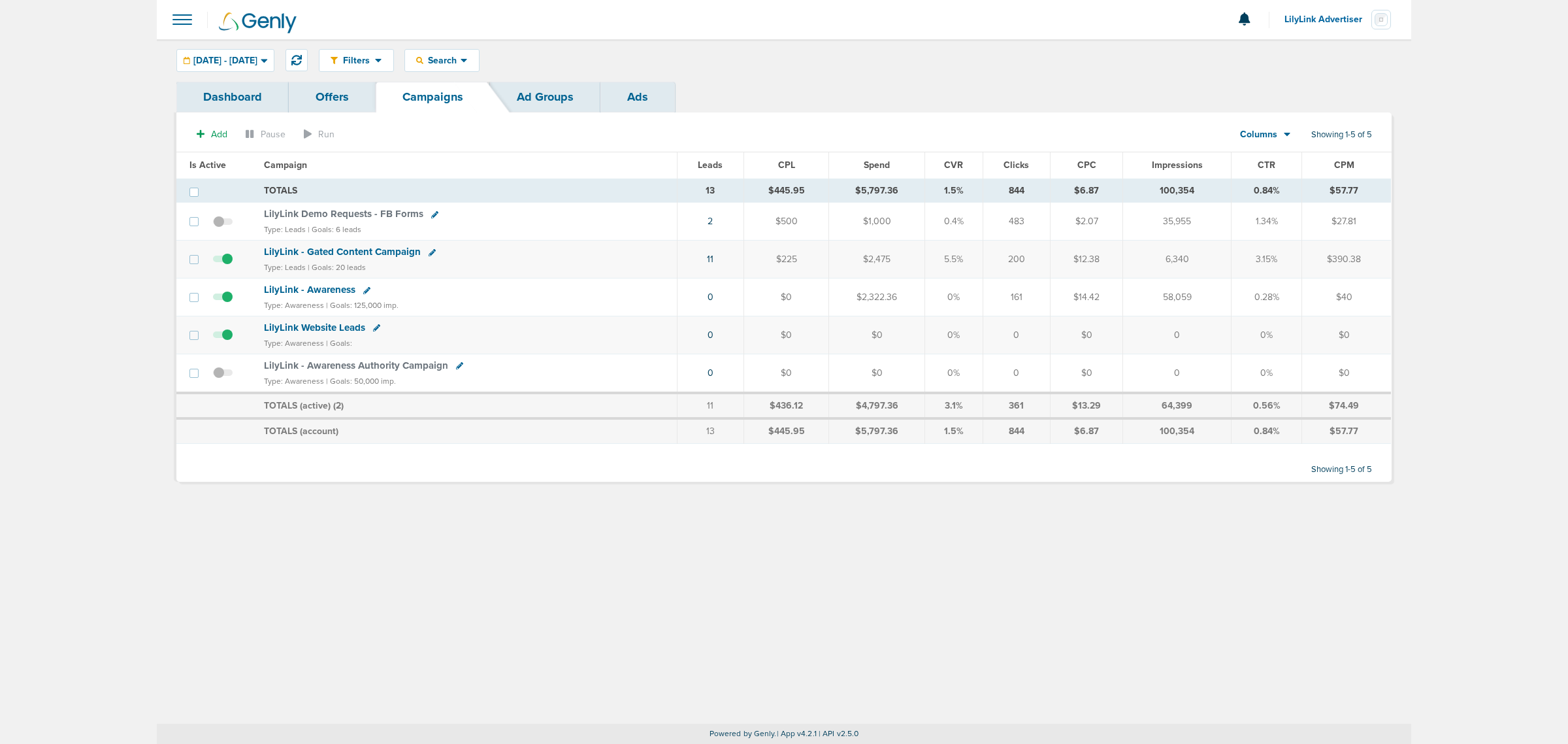
drag, startPoint x: 705, startPoint y: 188, endPoint x: 744, endPoint y: 276, distance: 96.3
click at [744, 276] on tbody "TOTALS 13 $445.95 $5,797.36 1.5% 844 $6.87 100,354 0.84% $57.77 TOTALS 13 $445.…" at bounding box center [784, 311] width 1214 height 266
click at [740, 271] on td "11" at bounding box center [711, 259] width 67 height 38
